Goal: Browse casually

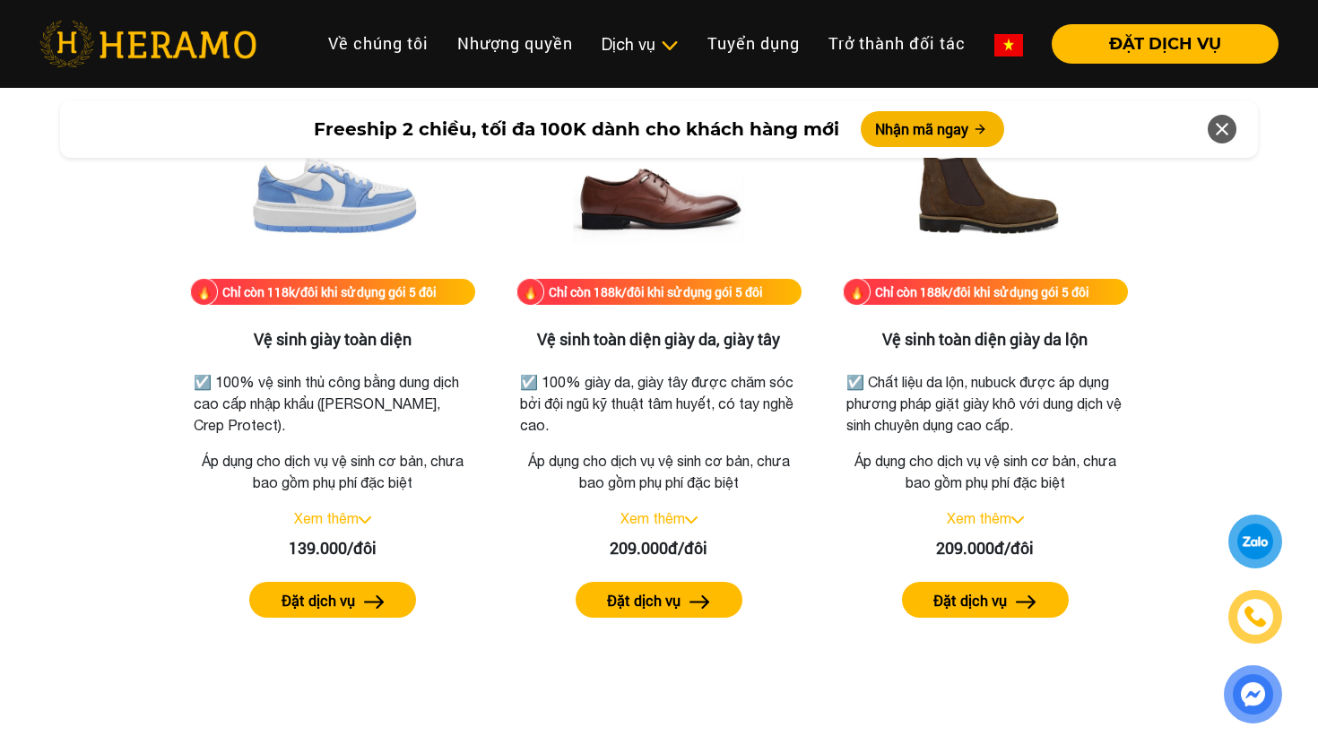
scroll to position [2897, 0]
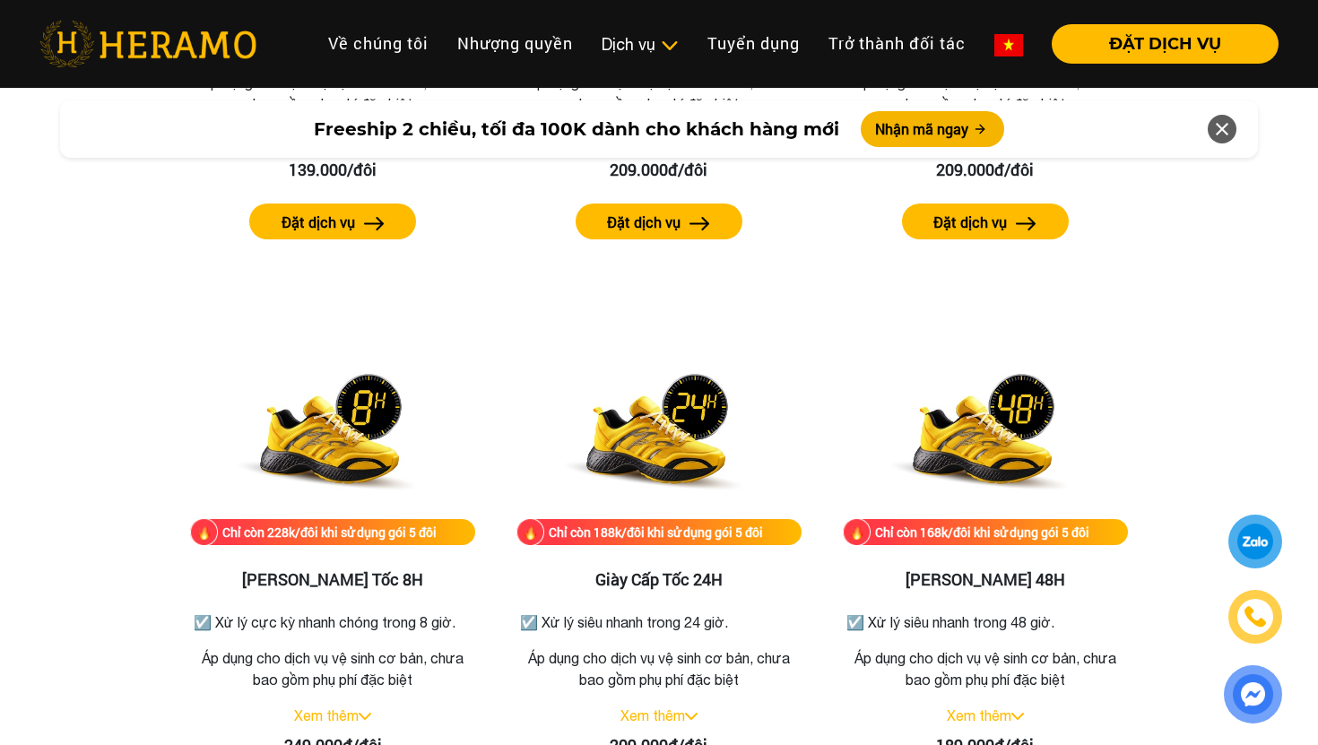
click at [1254, 543] on div at bounding box center [1255, 542] width 43 height 44
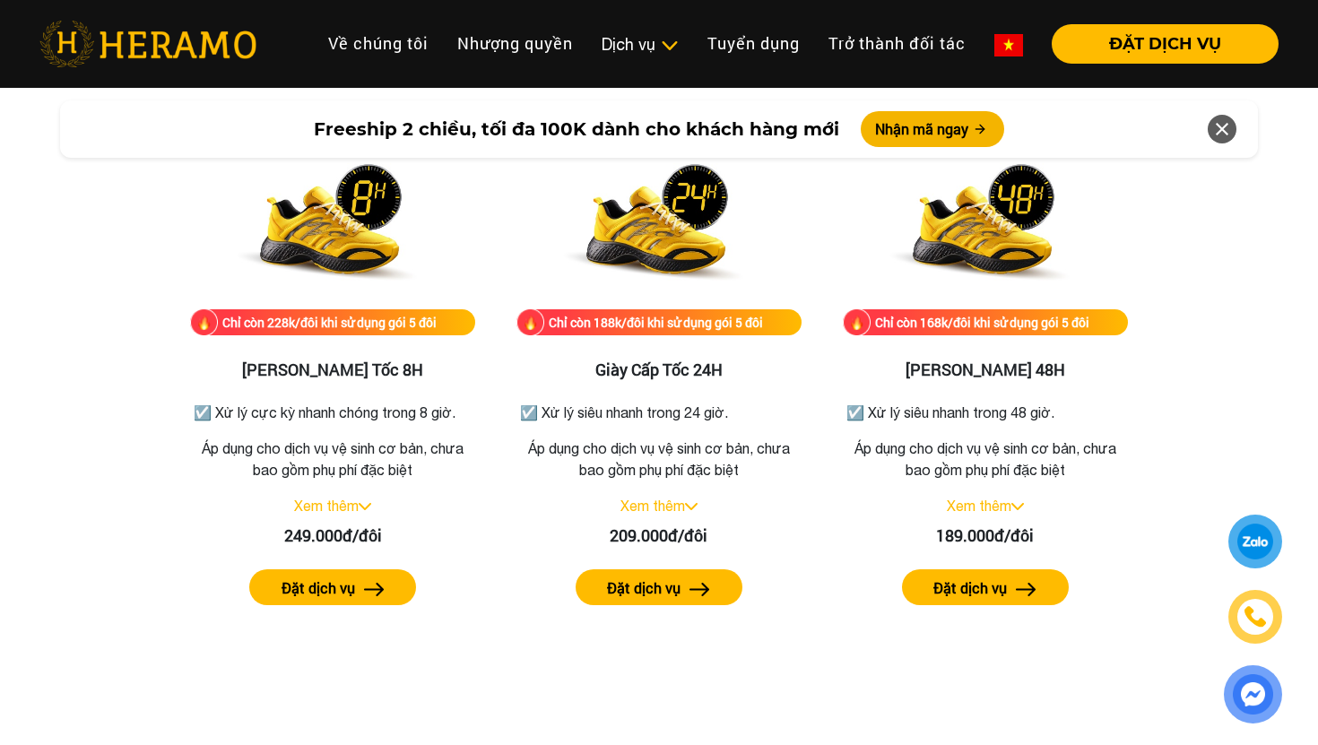
scroll to position [3110, 0]
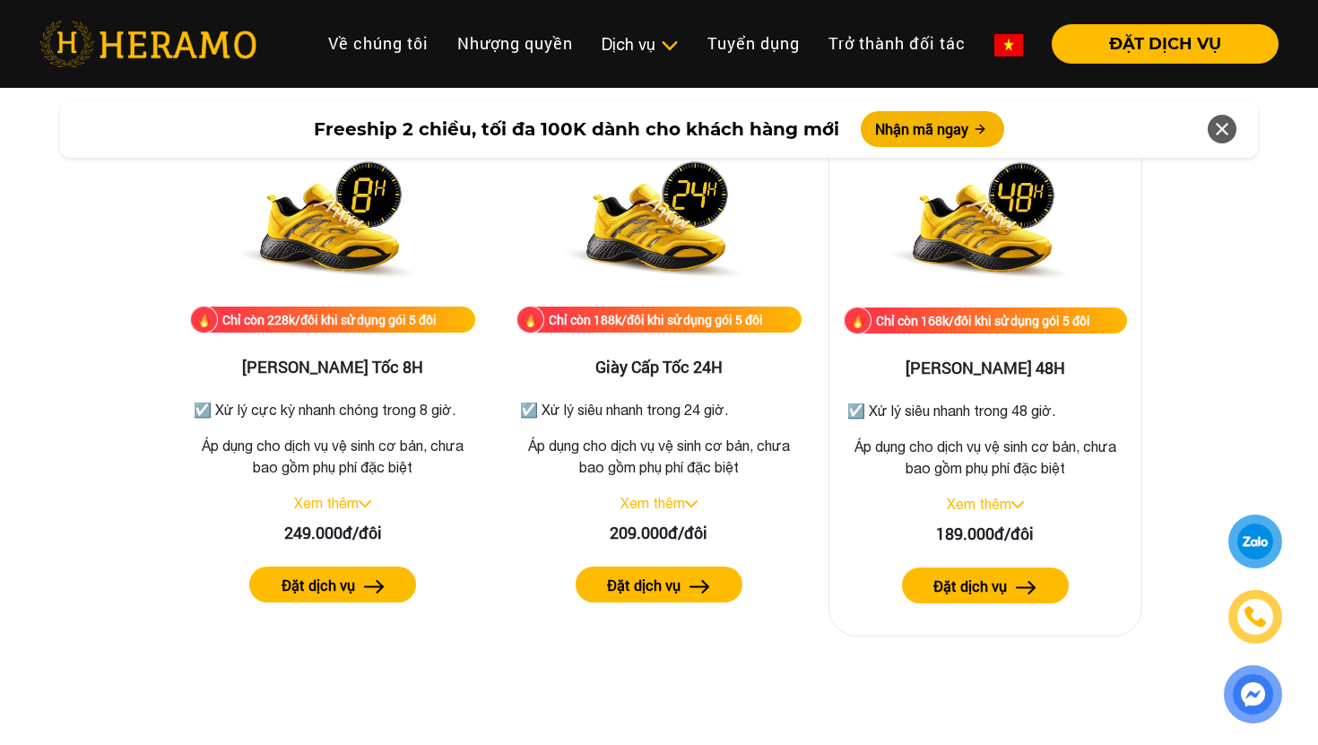
click at [1001, 506] on link "Xem thêm" at bounding box center [979, 504] width 65 height 16
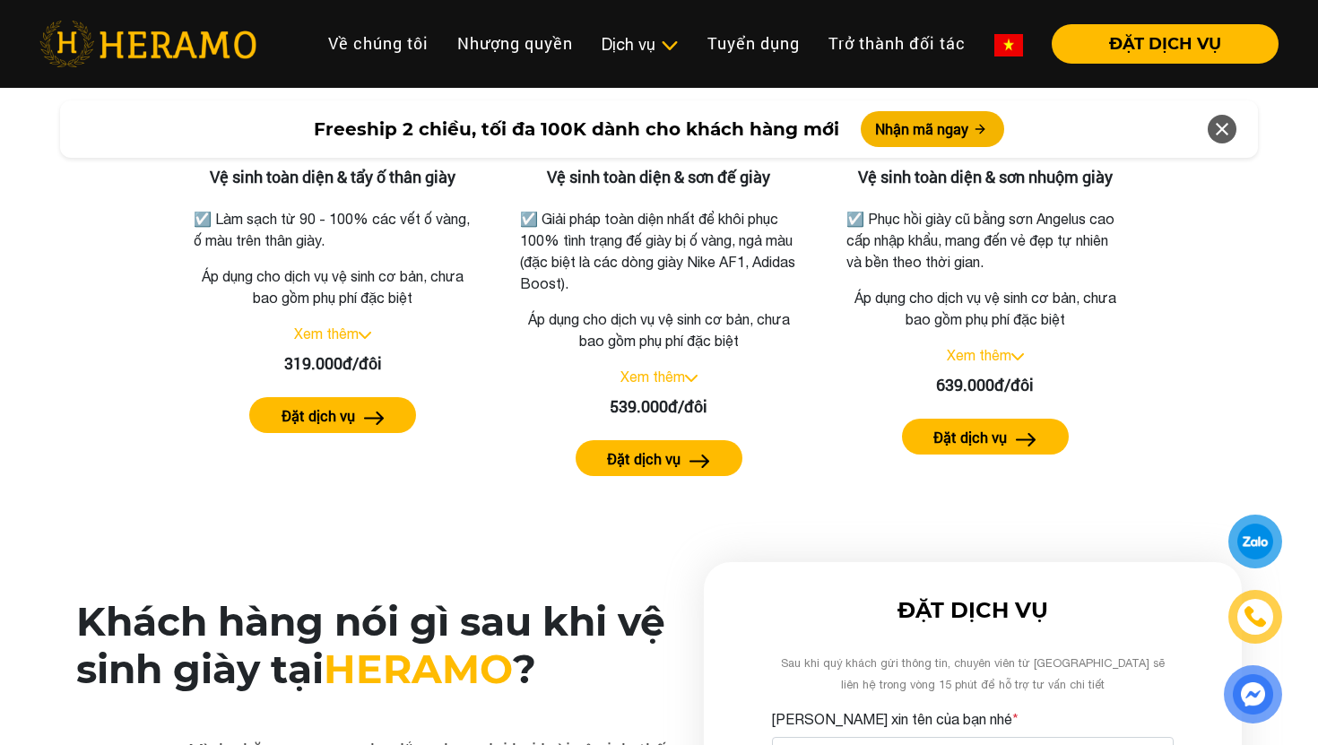
scroll to position [3864, 0]
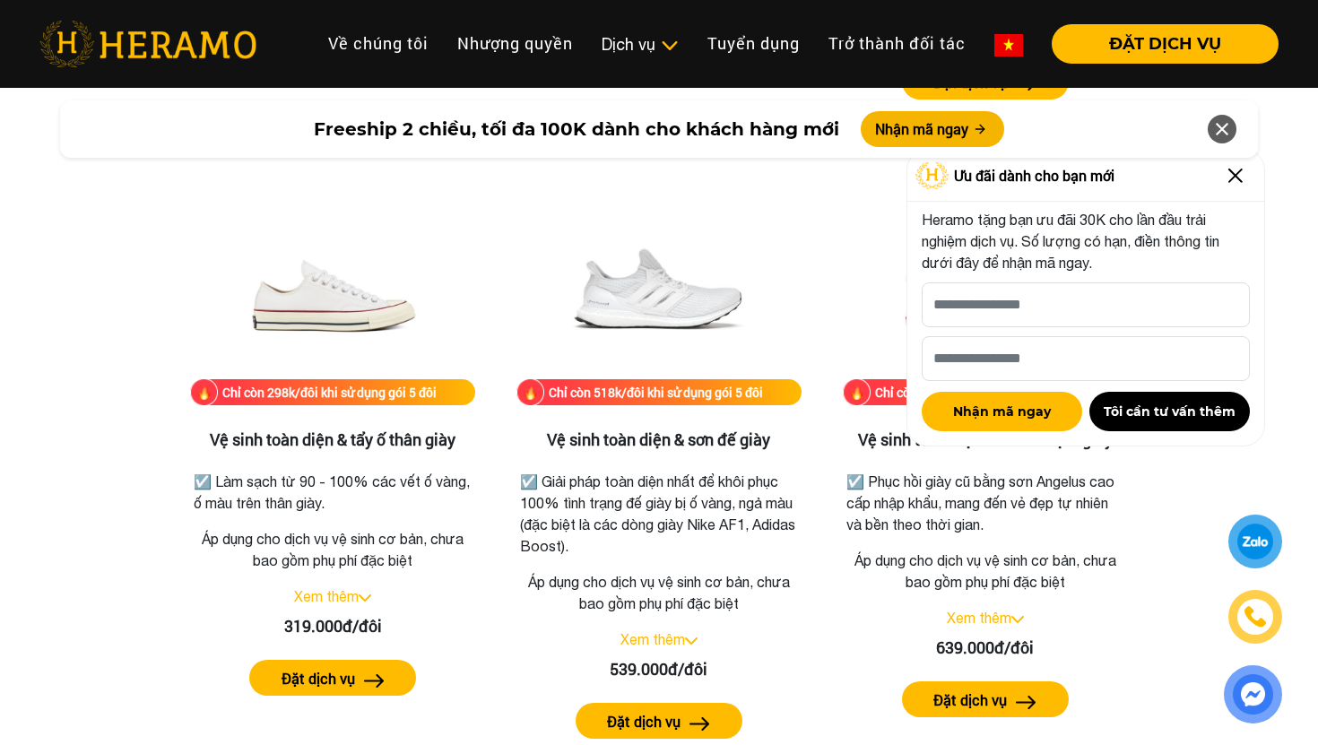
click at [1237, 172] on img at bounding box center [1235, 175] width 29 height 29
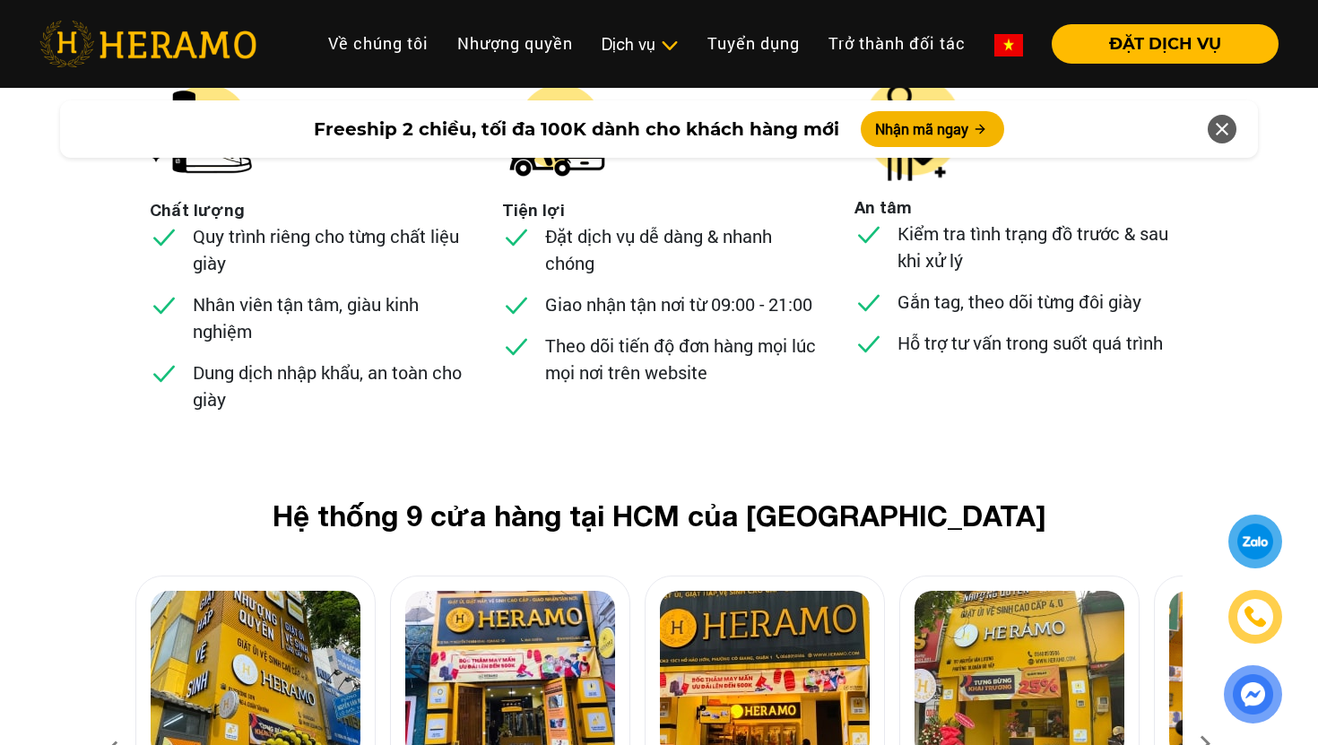
scroll to position [7390, 0]
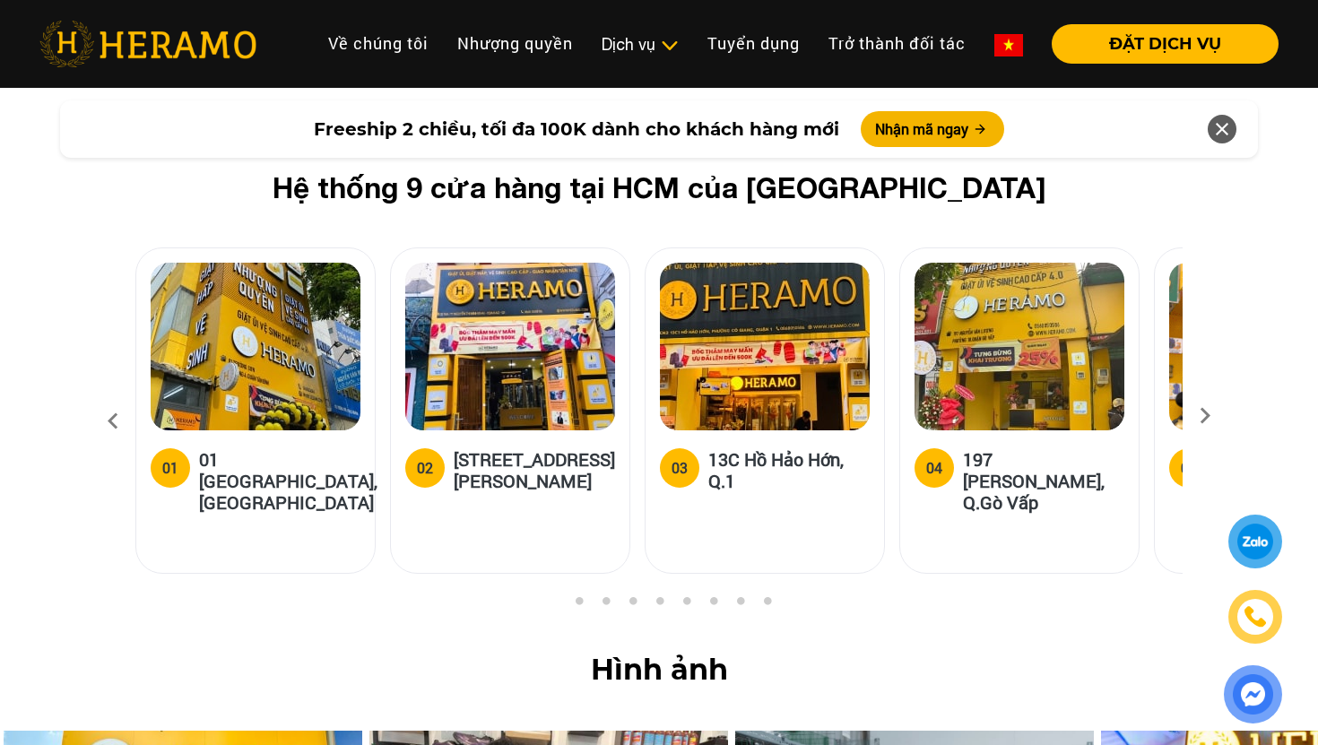
click at [1210, 416] on icon at bounding box center [1205, 422] width 32 height 12
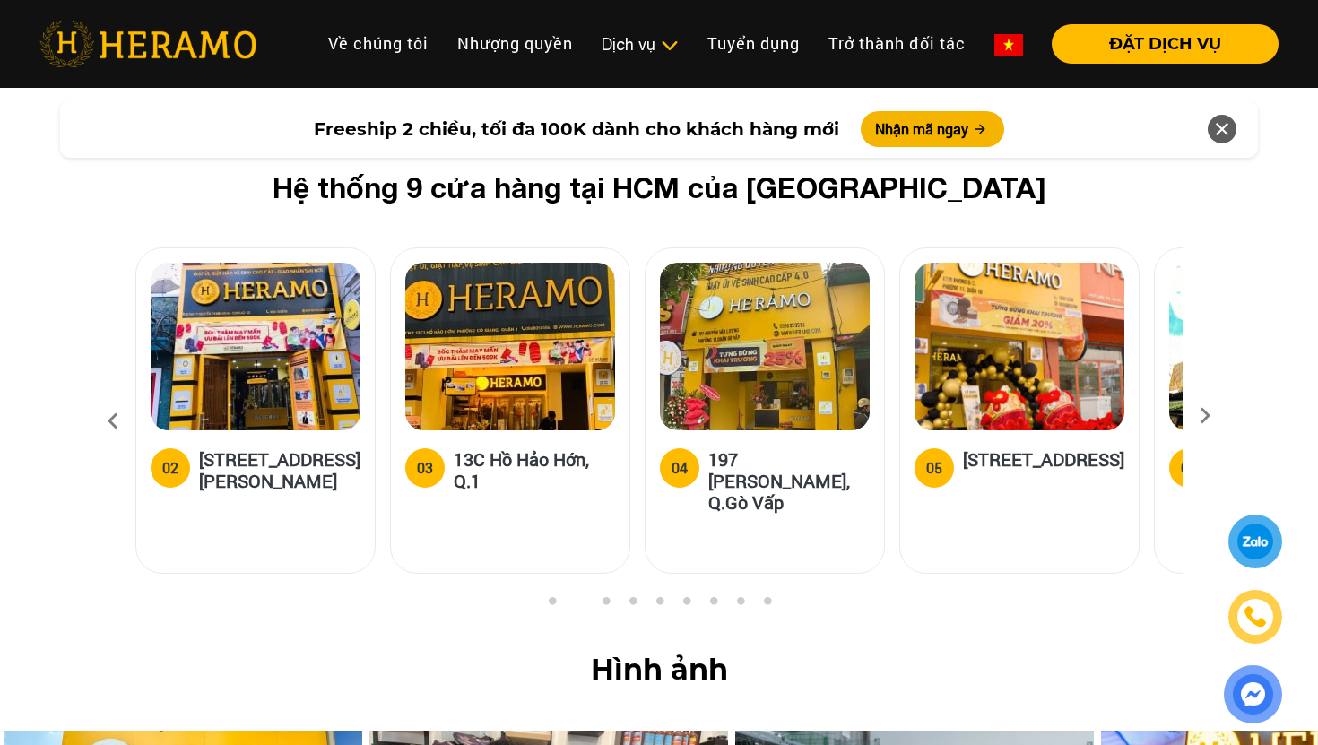
click at [1210, 416] on icon at bounding box center [1205, 422] width 32 height 12
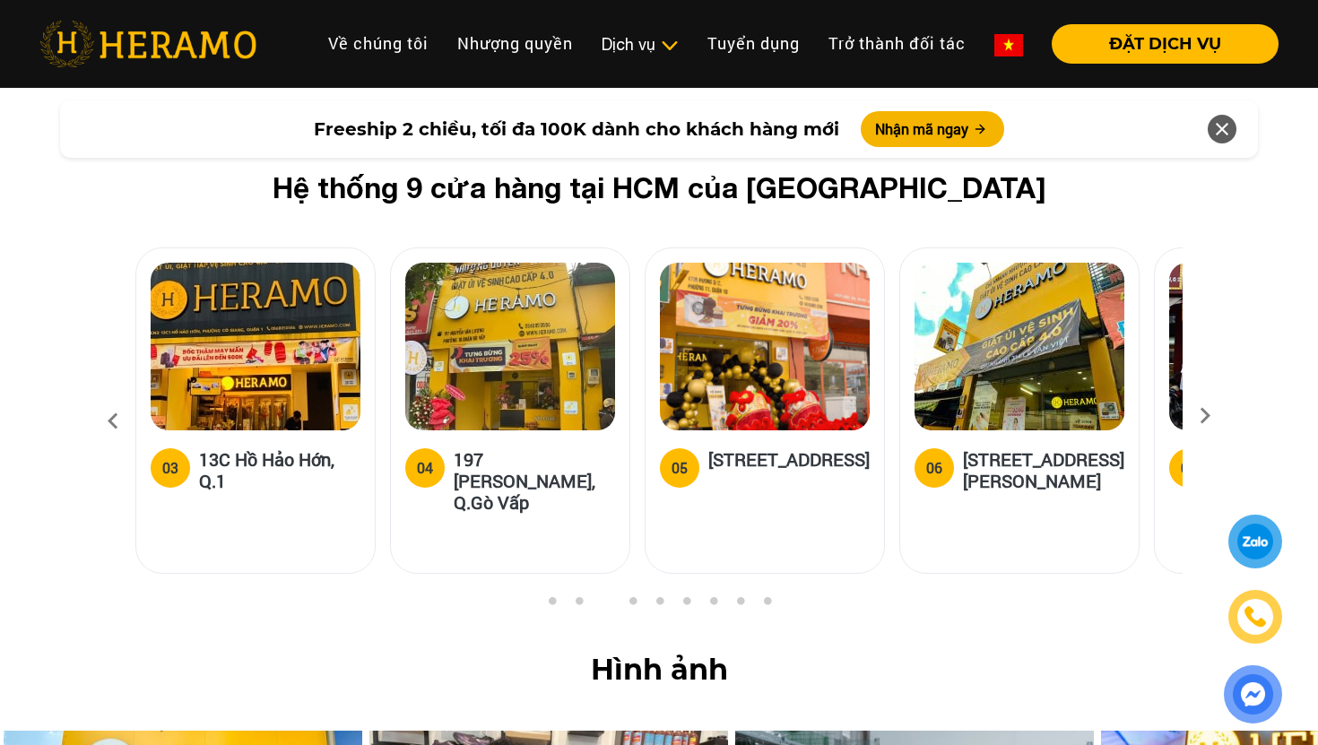
click at [1210, 416] on icon at bounding box center [1205, 422] width 32 height 12
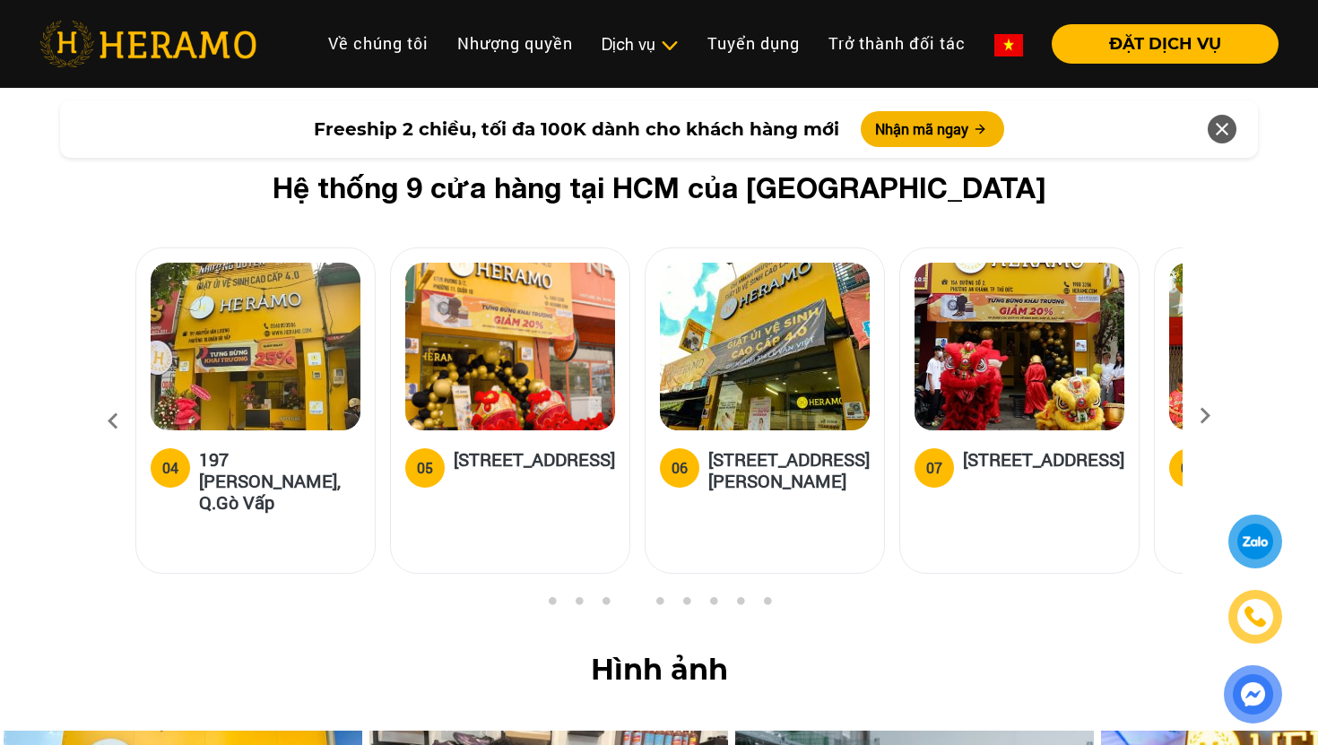
click at [1210, 416] on icon at bounding box center [1205, 422] width 32 height 12
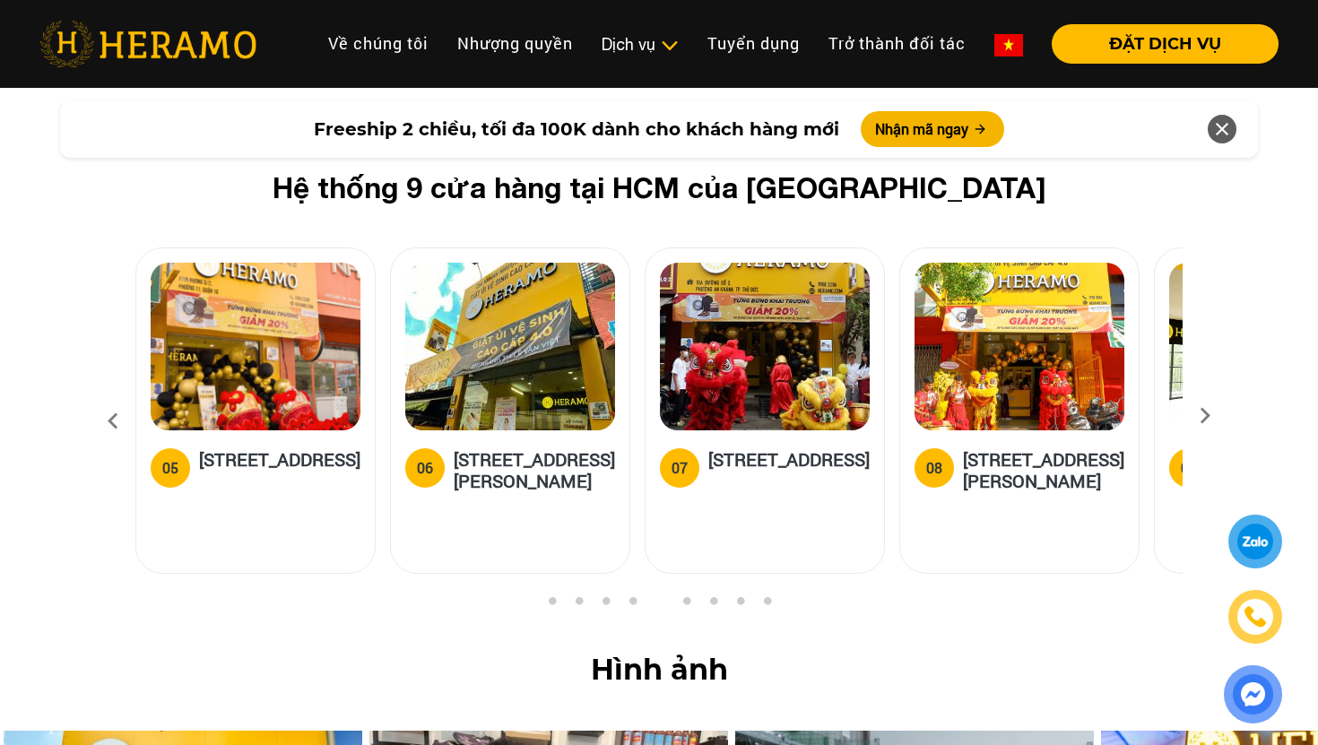
click at [1210, 416] on icon at bounding box center [1205, 422] width 32 height 12
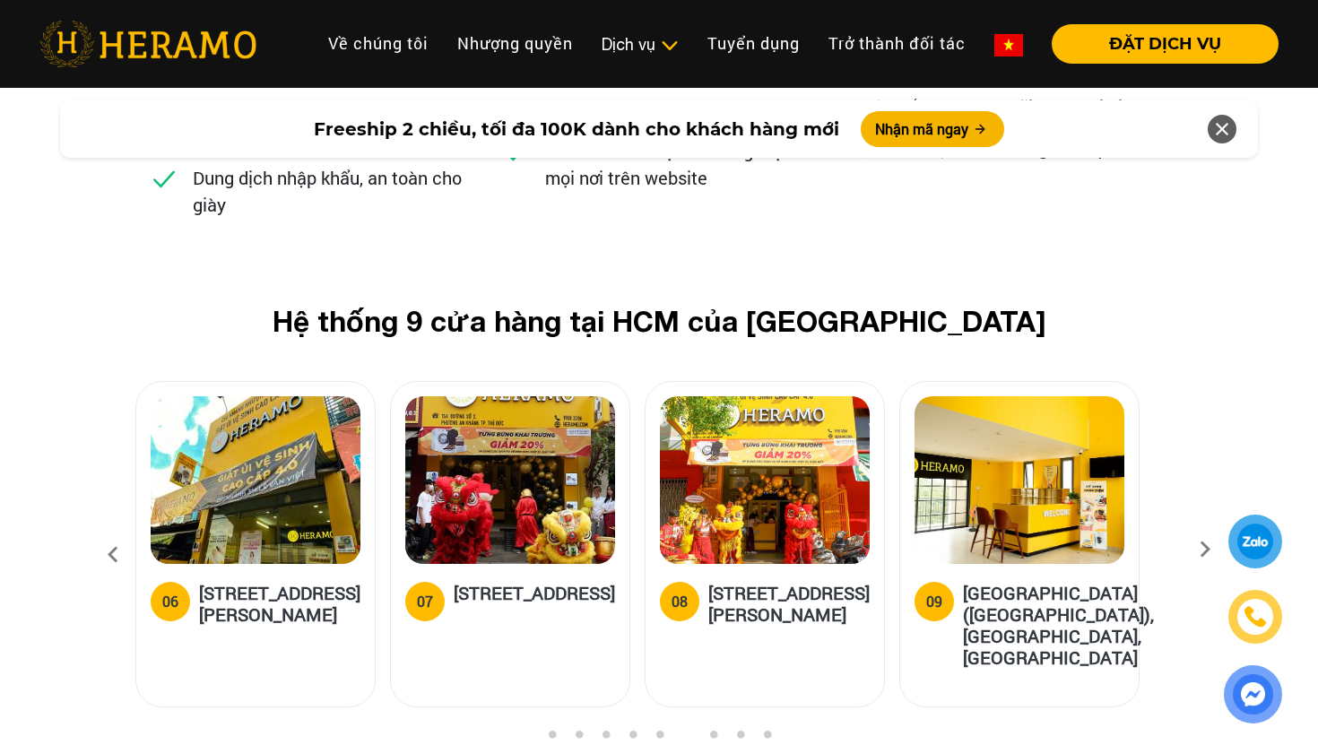
scroll to position [7220, 0]
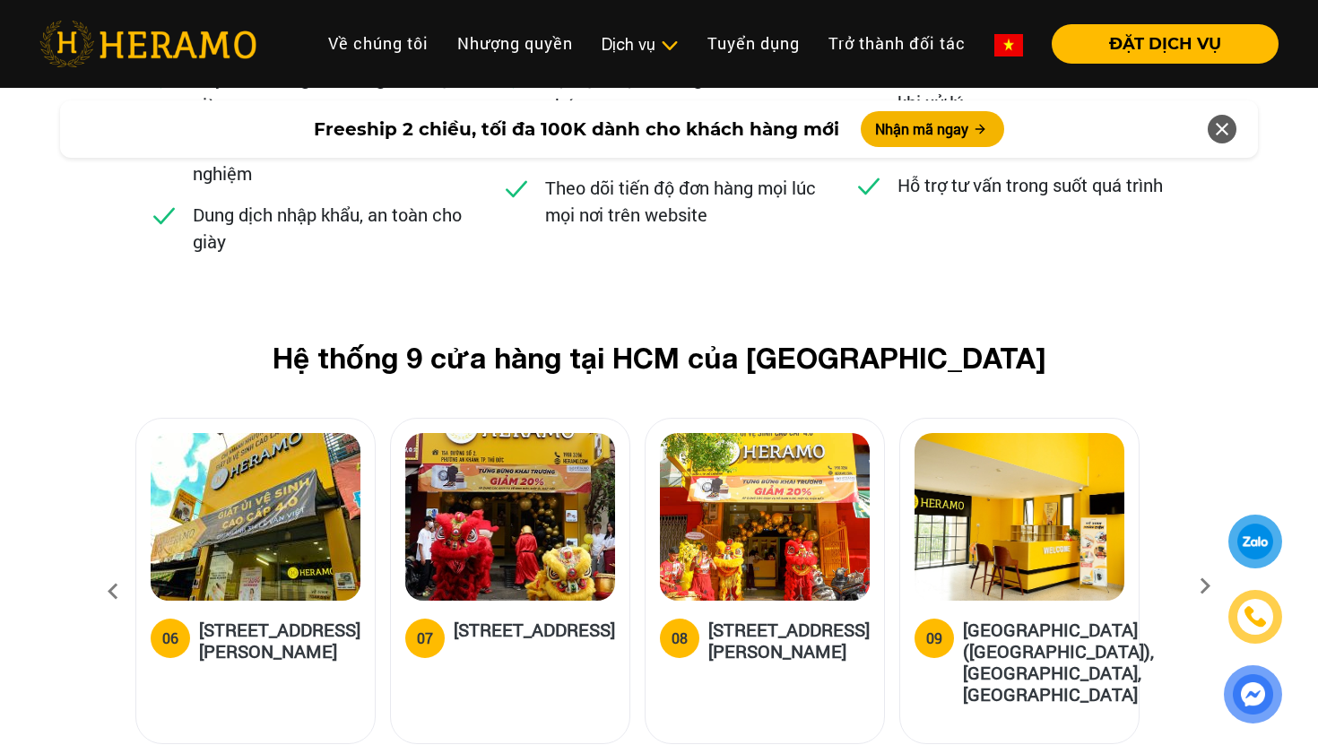
click at [543, 433] on img at bounding box center [510, 517] width 210 height 168
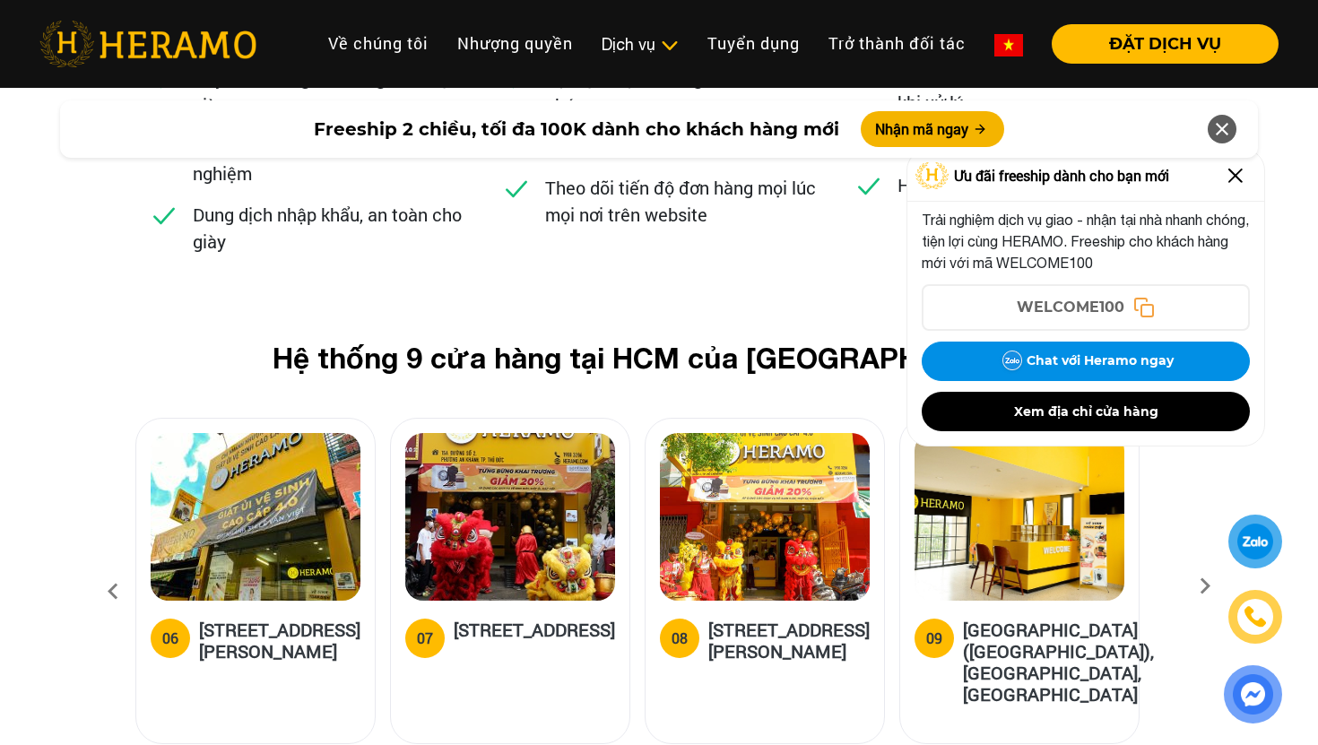
click at [1248, 544] on div at bounding box center [1255, 542] width 37 height 36
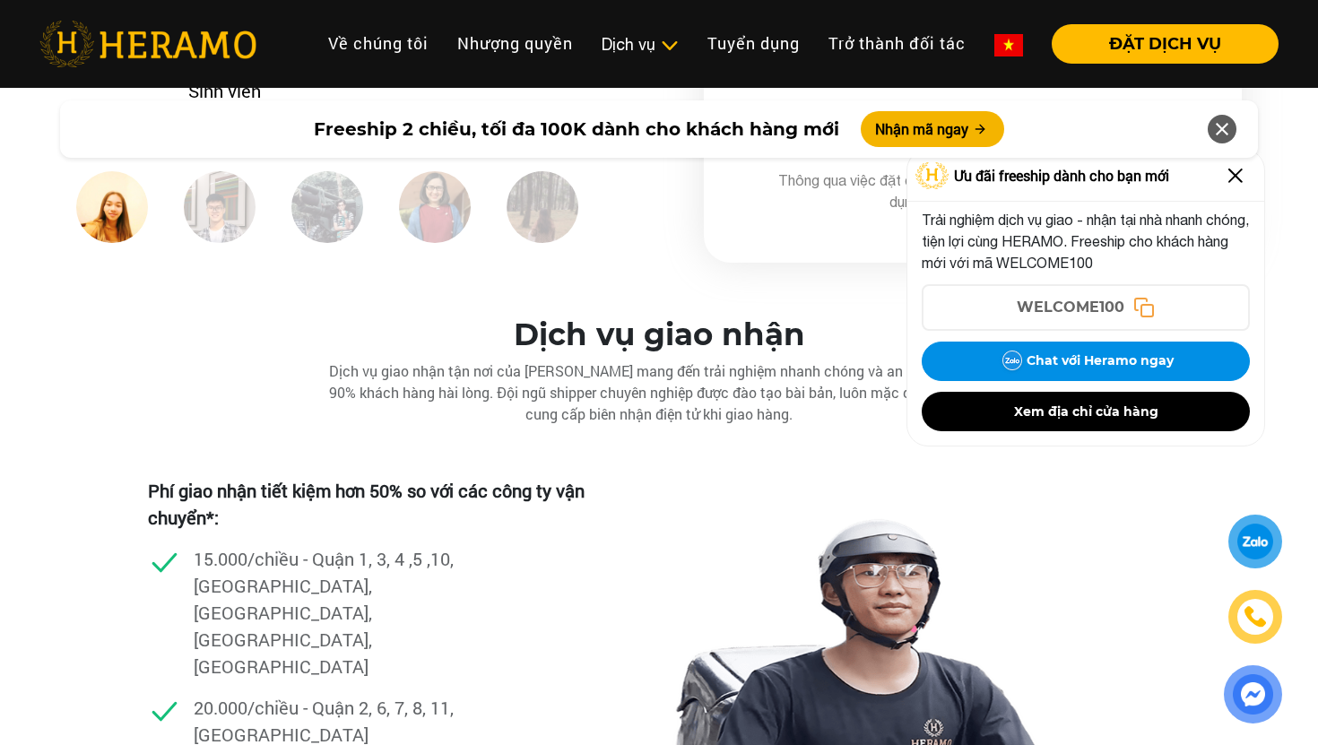
scroll to position [5030, 0]
